Goal: Task Accomplishment & Management: Complete application form

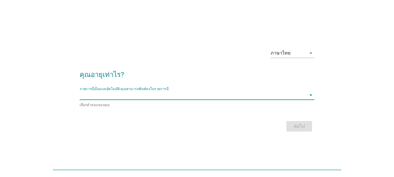
click at [167, 96] on input "รายการนี้เป็นแบบอัตโนมัติ คุณสามารถพิมพ์ลงในรายการนี้" at bounding box center [193, 94] width 226 height 9
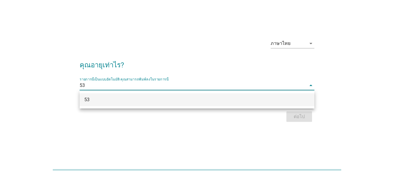
scroll to position [14, 0]
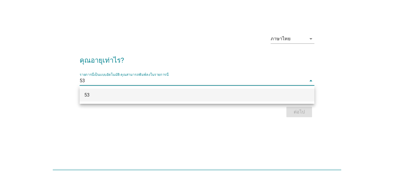
type input "53"
click at [199, 28] on div "ภาษาไทย arrow_drop_down คุณอายุเท่าไร? รายการนี้เป็นแบบอัตโนมัติ [PERSON_NAME]พ…" at bounding box center [197, 74] width 244 height 99
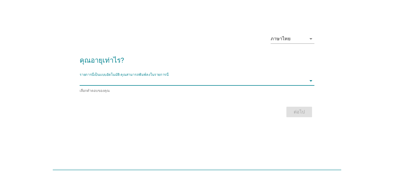
click at [190, 82] on input "รายการนี้เป็นแบบอัตโนมัติ คุณสามารถพิมพ์ลงในรายการนี้" at bounding box center [193, 80] width 226 height 9
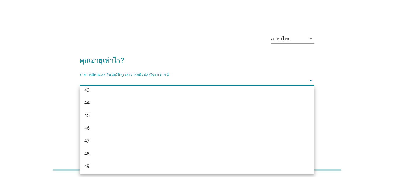
scroll to position [404, 0]
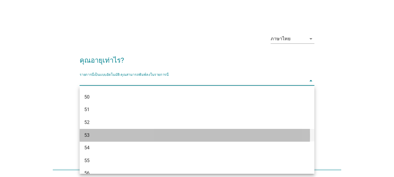
click at [100, 134] on div "53" at bounding box center [187, 135] width 207 height 7
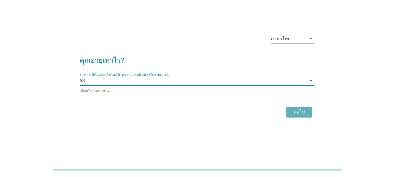
drag, startPoint x: 296, startPoint y: 114, endPoint x: 262, endPoint y: 120, distance: 34.6
click at [295, 114] on div "ต่อไป" at bounding box center [299, 111] width 16 height 7
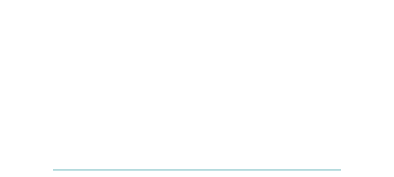
scroll to position [0, 0]
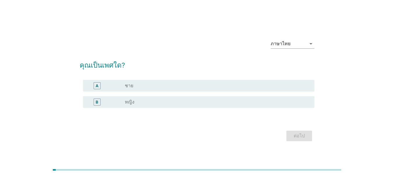
click at [131, 89] on div "radio_button_unchecked ชาย" at bounding box center [217, 85] width 185 height 7
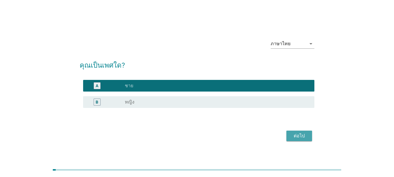
click at [298, 134] on div "ต่อไป" at bounding box center [299, 135] width 16 height 7
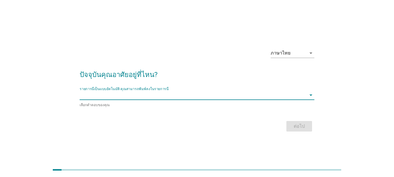
click at [147, 98] on input "รายการนี้เป็นแบบอัตโนมัติ คุณสามารถพิมพ์ลงในรายการนี้" at bounding box center [193, 94] width 226 height 9
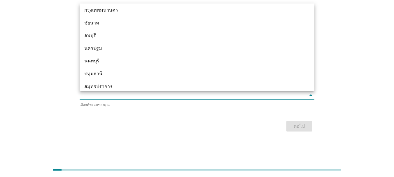
scroll to position [488, 0]
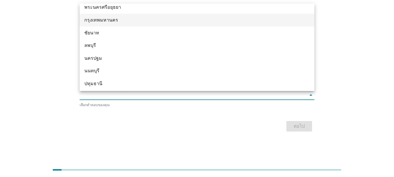
click at [103, 19] on div "กรุงเทพมหานคร" at bounding box center [187, 20] width 207 height 7
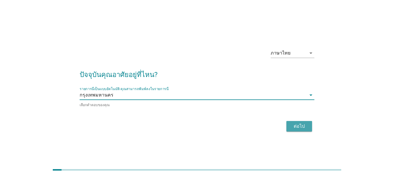
click at [295, 126] on div "ต่อไป" at bounding box center [299, 126] width 16 height 7
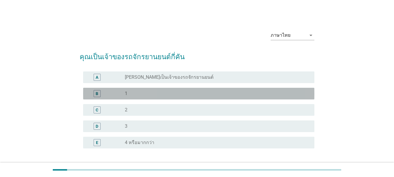
click at [122, 94] on div "B" at bounding box center [106, 93] width 37 height 7
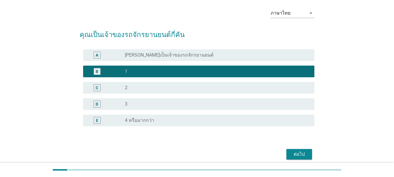
scroll to position [46, 0]
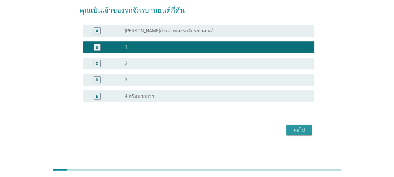
drag, startPoint x: 307, startPoint y: 128, endPoint x: 304, endPoint y: 131, distance: 3.7
click at [305, 130] on button "ต่อไป" at bounding box center [299, 130] width 26 height 10
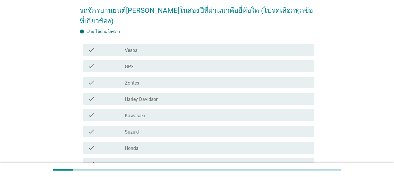
scroll to position [0, 0]
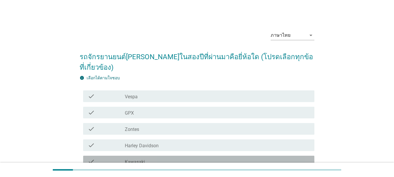
click at [162, 158] on div "check_box_outline_blank Kawasaki" at bounding box center [217, 161] width 185 height 7
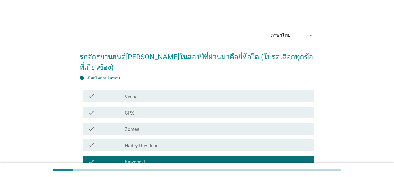
scroll to position [29, 0]
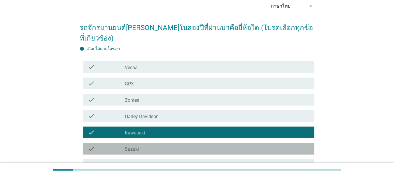
click at [155, 145] on div "check_box_outline_blank Suzuki" at bounding box center [217, 148] width 185 height 7
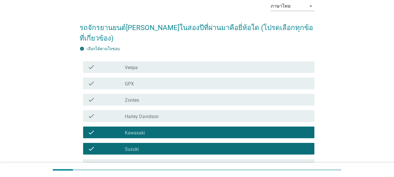
click at [142, 130] on label "Kawasaki" at bounding box center [135, 133] width 20 height 6
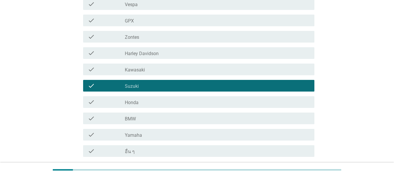
scroll to position [117, 0]
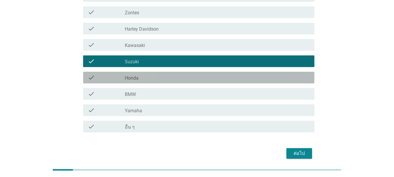
click at [140, 72] on div "check check_box_outline_blank Honda" at bounding box center [198, 78] width 231 height 12
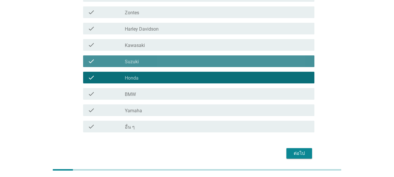
click at [140, 58] on div "check_box_outline_blank Suzuki" at bounding box center [217, 61] width 185 height 7
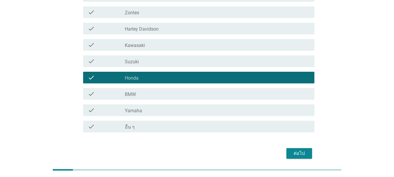
click at [291, 150] on div "ต่อไป" at bounding box center [299, 153] width 16 height 7
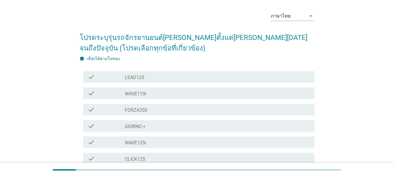
scroll to position [29, 0]
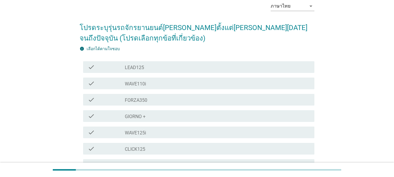
click at [146, 133] on label "WAVE125i" at bounding box center [135, 133] width 21 height 6
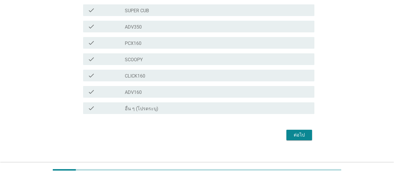
scroll to position [189, 0]
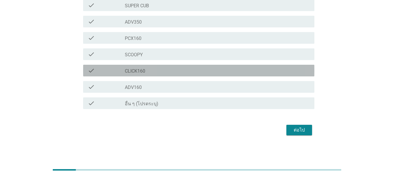
click at [174, 72] on div "check_box_outline_blank CLICK160" at bounding box center [217, 70] width 185 height 7
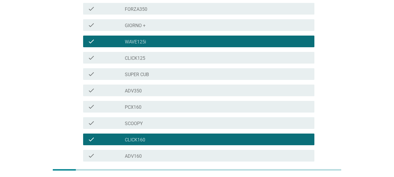
scroll to position [101, 0]
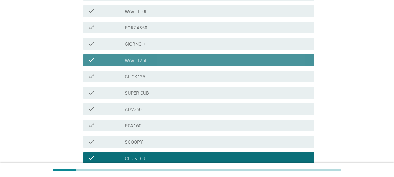
click at [168, 59] on div "check_box WAVE125i" at bounding box center [217, 60] width 185 height 7
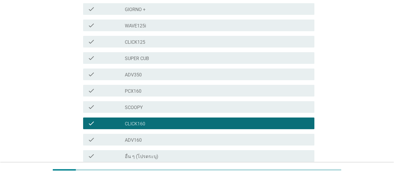
scroll to position [189, 0]
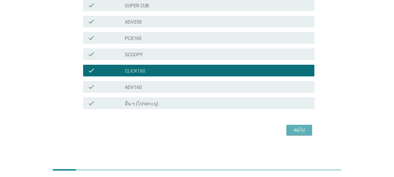
drag, startPoint x: 308, startPoint y: 131, endPoint x: 270, endPoint y: 128, distance: 38.8
click at [307, 130] on button "ต่อไป" at bounding box center [299, 130] width 26 height 10
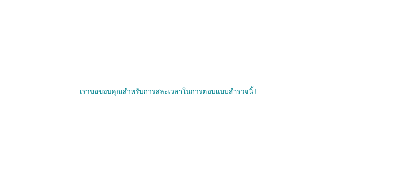
scroll to position [0, 0]
